Goal: Information Seeking & Learning: Learn about a topic

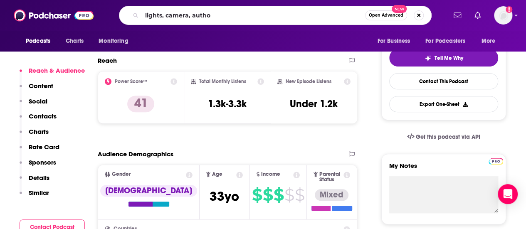
type input "lights, camera, author"
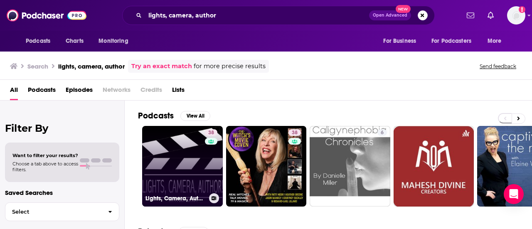
click at [175, 175] on link "38 Lights, Camera, Author!" at bounding box center [182, 166] width 81 height 81
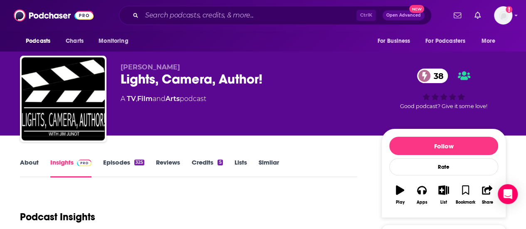
click at [185, 135] on div "[PERSON_NAME] Lights, Camera, Author! 38 A TV , Film and Arts podcast 38 Good p…" at bounding box center [313, 100] width 385 height 75
click at [27, 161] on link "About" at bounding box center [29, 167] width 19 height 19
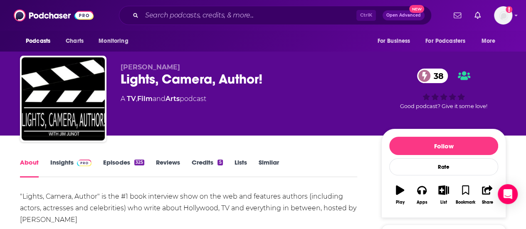
click at [99, 197] on div ""Lights, Camera, Author" is the #1 book interview show on the web and features …" at bounding box center [188, 220] width 337 height 58
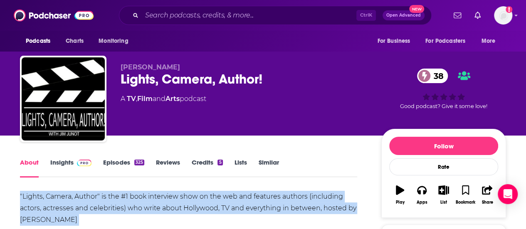
click at [99, 197] on div ""Lights, Camera, Author" is the #1 book interview show on the web and features …" at bounding box center [188, 220] width 337 height 58
copy div ""Lights, Camera, Author" is the #1 book interview show on the web and features …"
click at [194, 192] on div ""Lights, Camera, Author" is the #1 book interview show on the web and features …" at bounding box center [188, 220] width 337 height 58
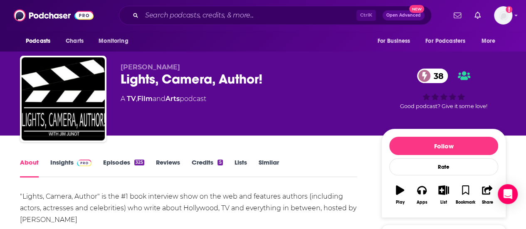
click at [118, 162] on link "Episodes 325" at bounding box center [123, 167] width 41 height 19
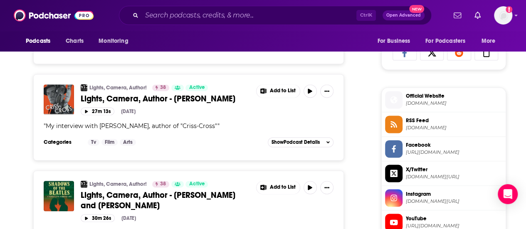
scroll to position [568, 0]
